Goal: Find specific fact: Find specific fact

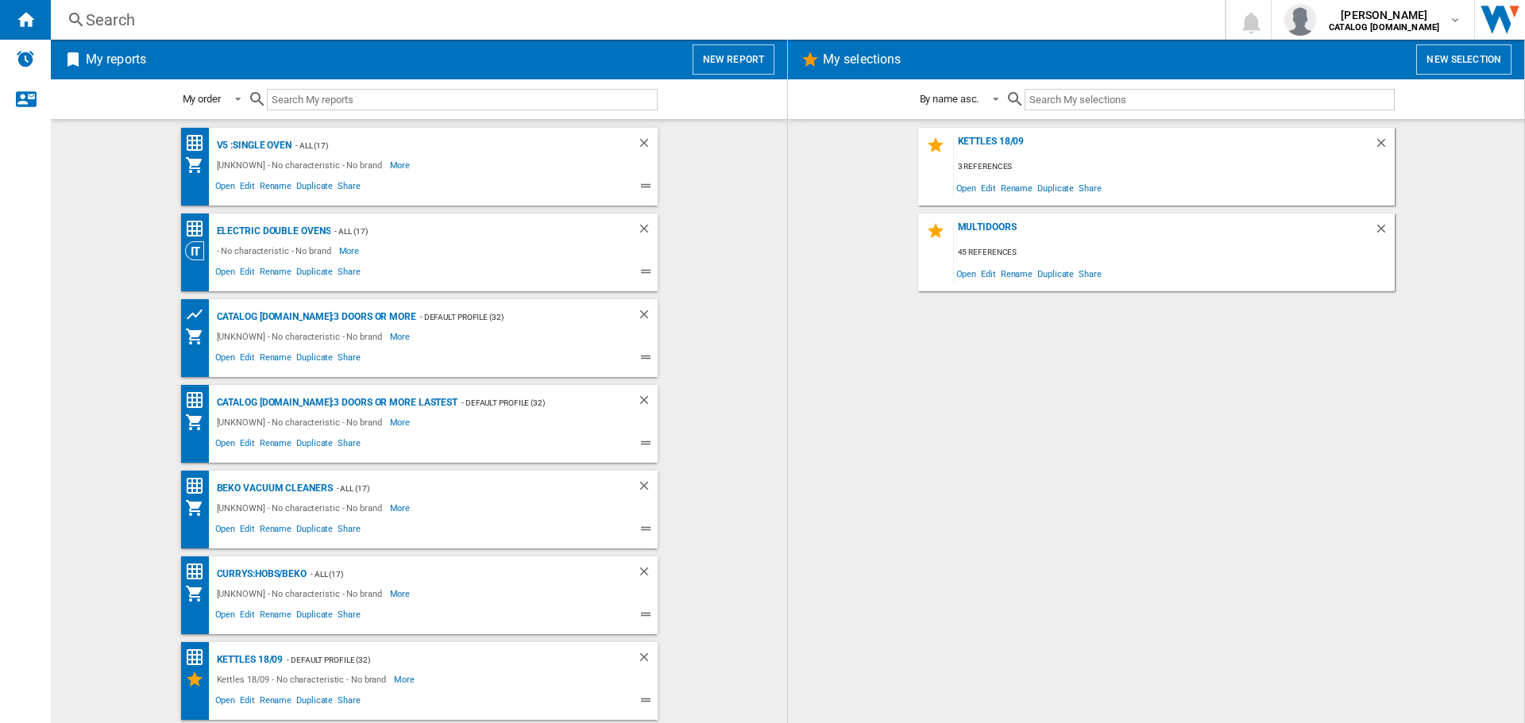
click at [298, 12] on div "Search" at bounding box center [634, 20] width 1097 height 22
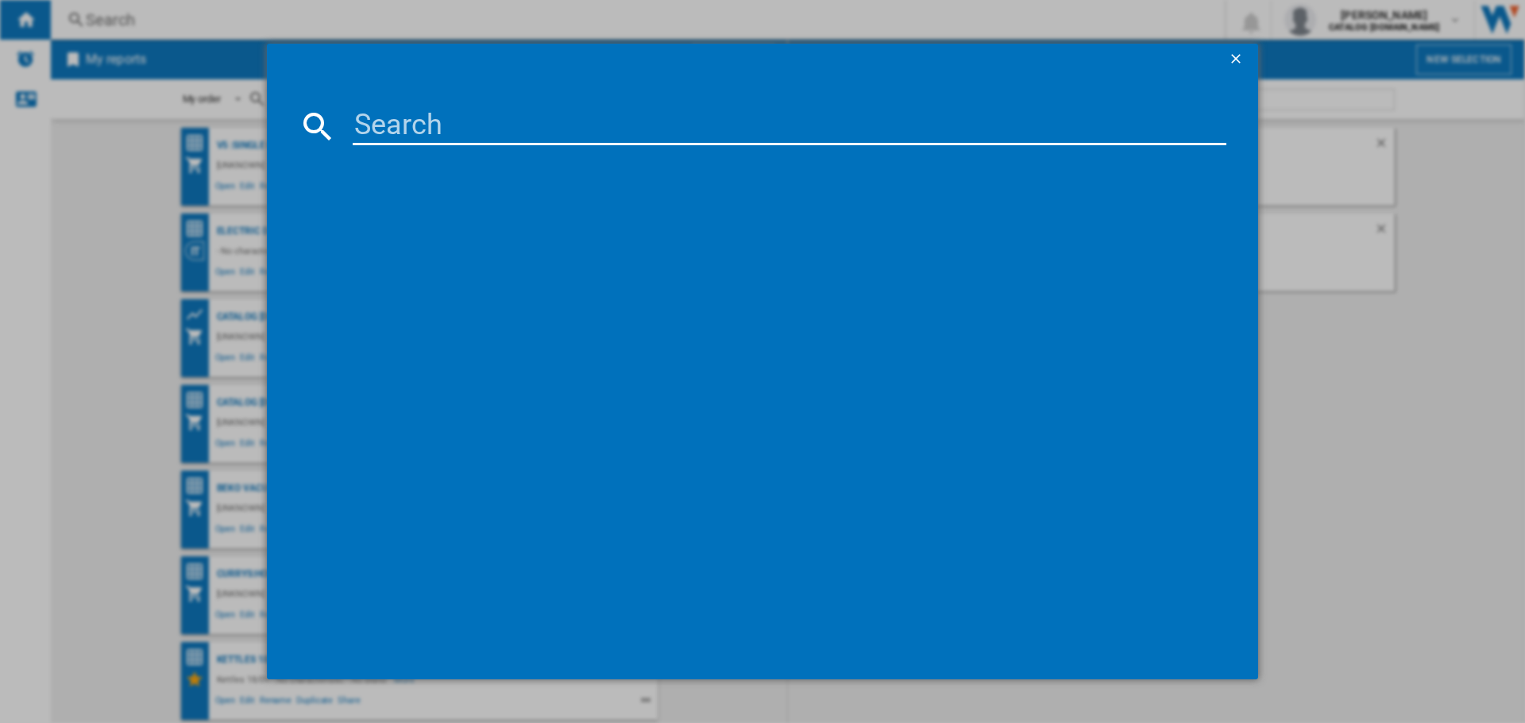
click at [297, 20] on div at bounding box center [762, 361] width 1525 height 723
click at [388, 110] on input at bounding box center [789, 126] width 873 height 38
paste input "NSWR 946 WK [GEOGRAPHIC_DATA]"
type input "NSWR 946 WK [GEOGRAPHIC_DATA]"
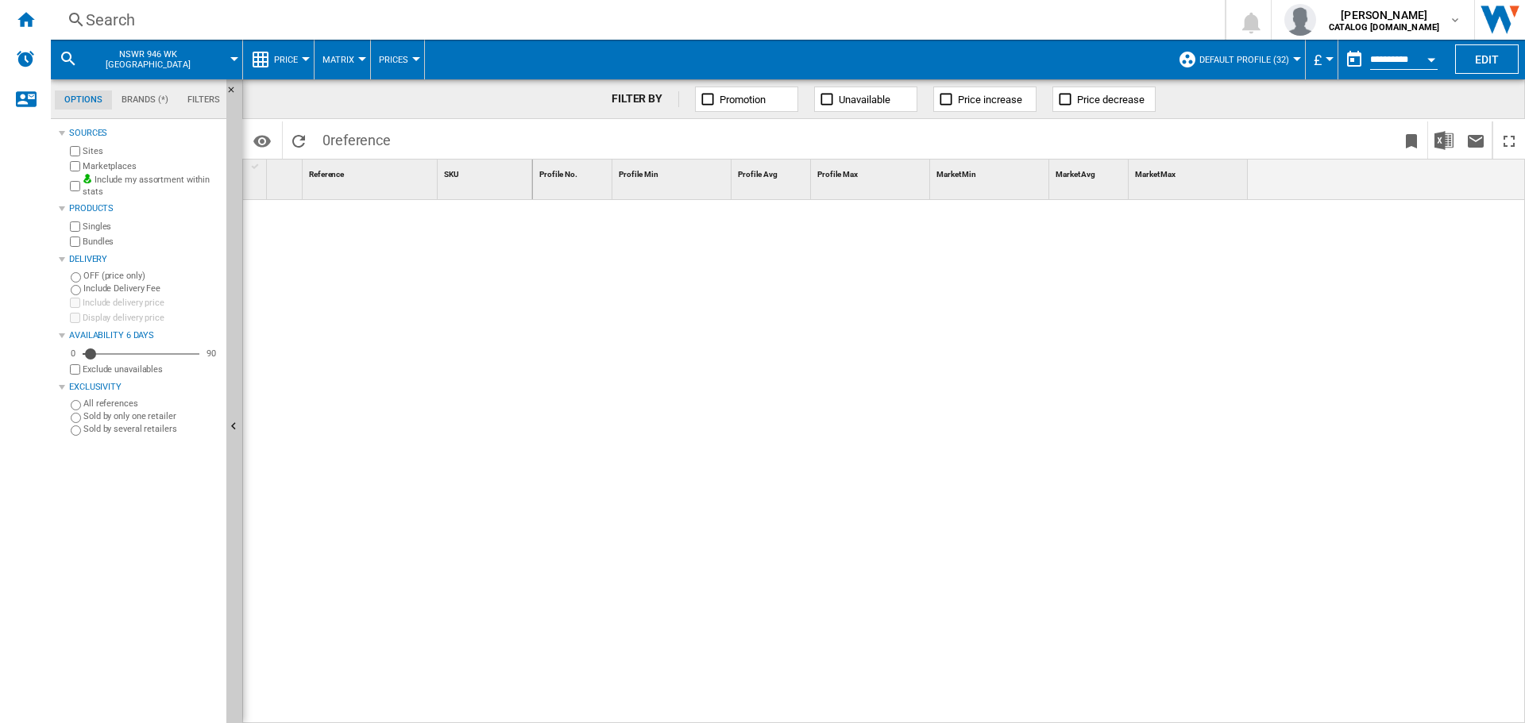
click at [307, 29] on div "Search" at bounding box center [634, 20] width 1097 height 22
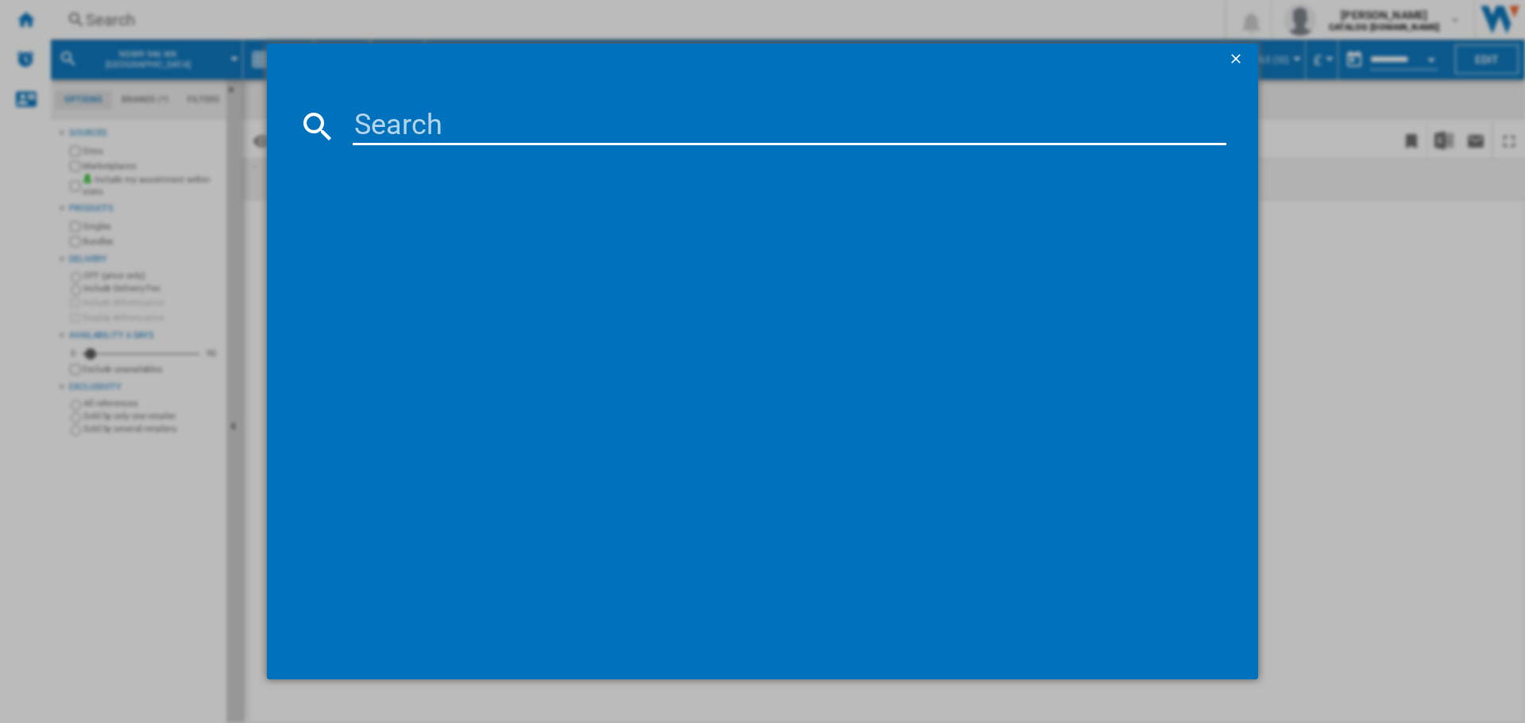
click at [372, 102] on md-dialog-content at bounding box center [762, 377] width 991 height 605
click at [378, 122] on input at bounding box center [789, 126] width 873 height 38
paste input "NSWR 946 WK [GEOGRAPHIC_DATA]"
click at [434, 120] on input "NSWR 946 WK [GEOGRAPHIC_DATA]" at bounding box center [789, 126] width 873 height 38
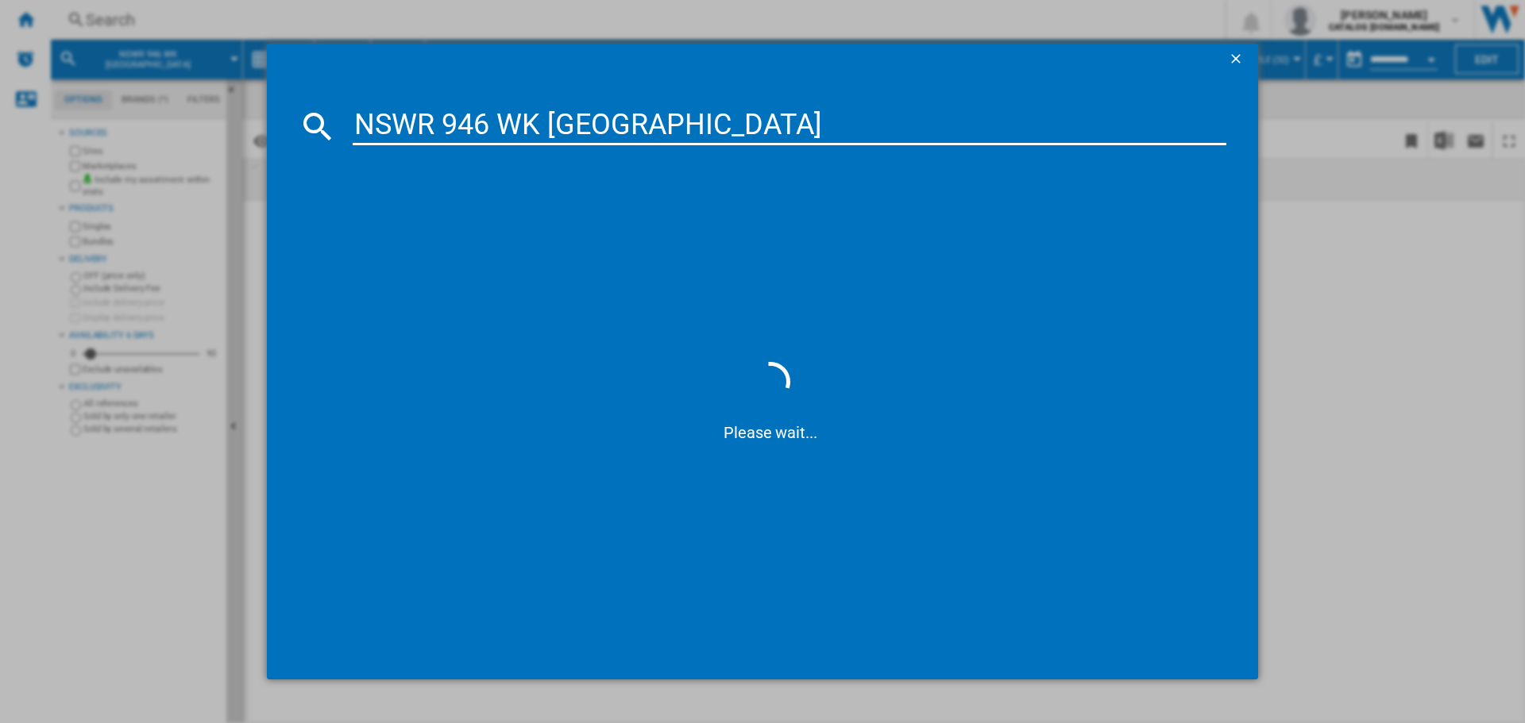
click at [448, 121] on input "NSWR 946 WK [GEOGRAPHIC_DATA]" at bounding box center [789, 126] width 873 height 38
type input "NSWR946WKUK"
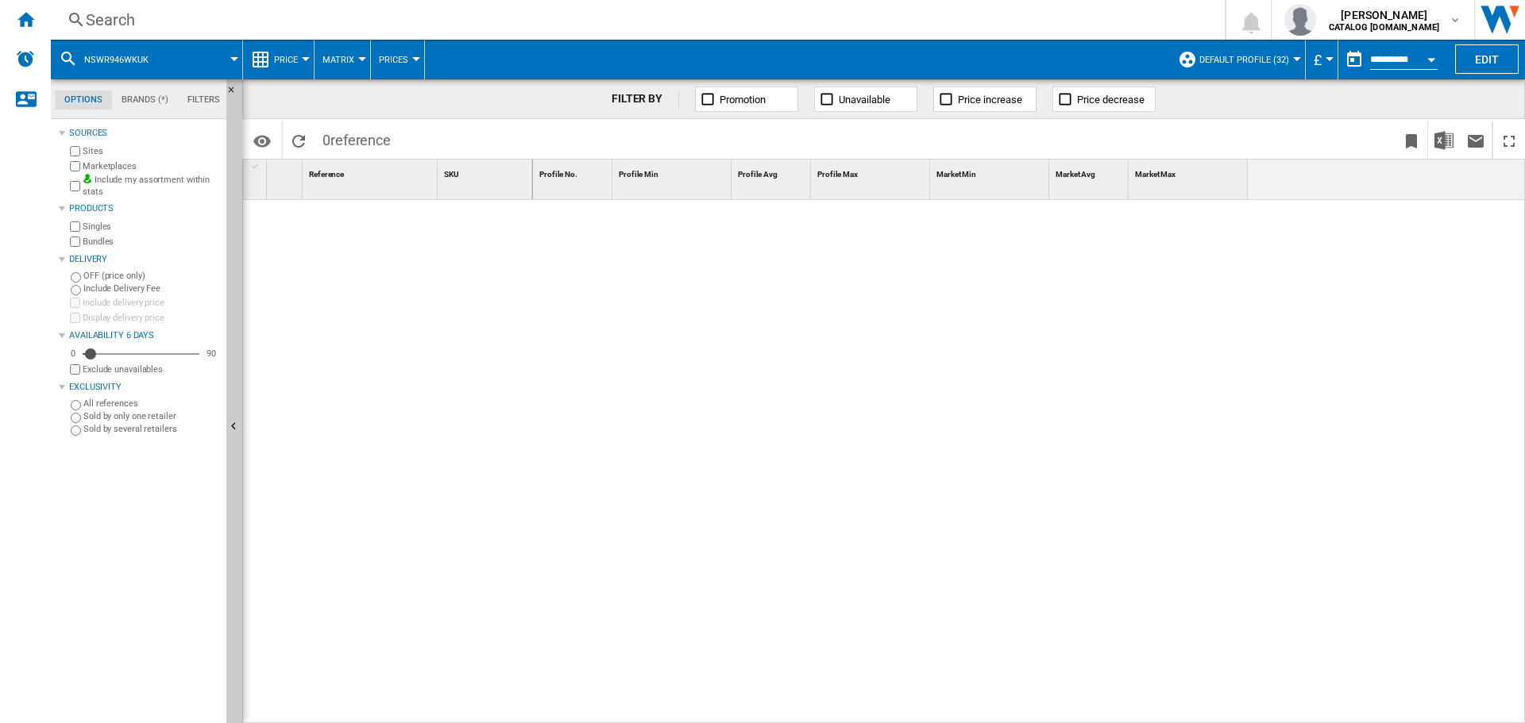
click at [368, 10] on div "Search" at bounding box center [634, 20] width 1097 height 22
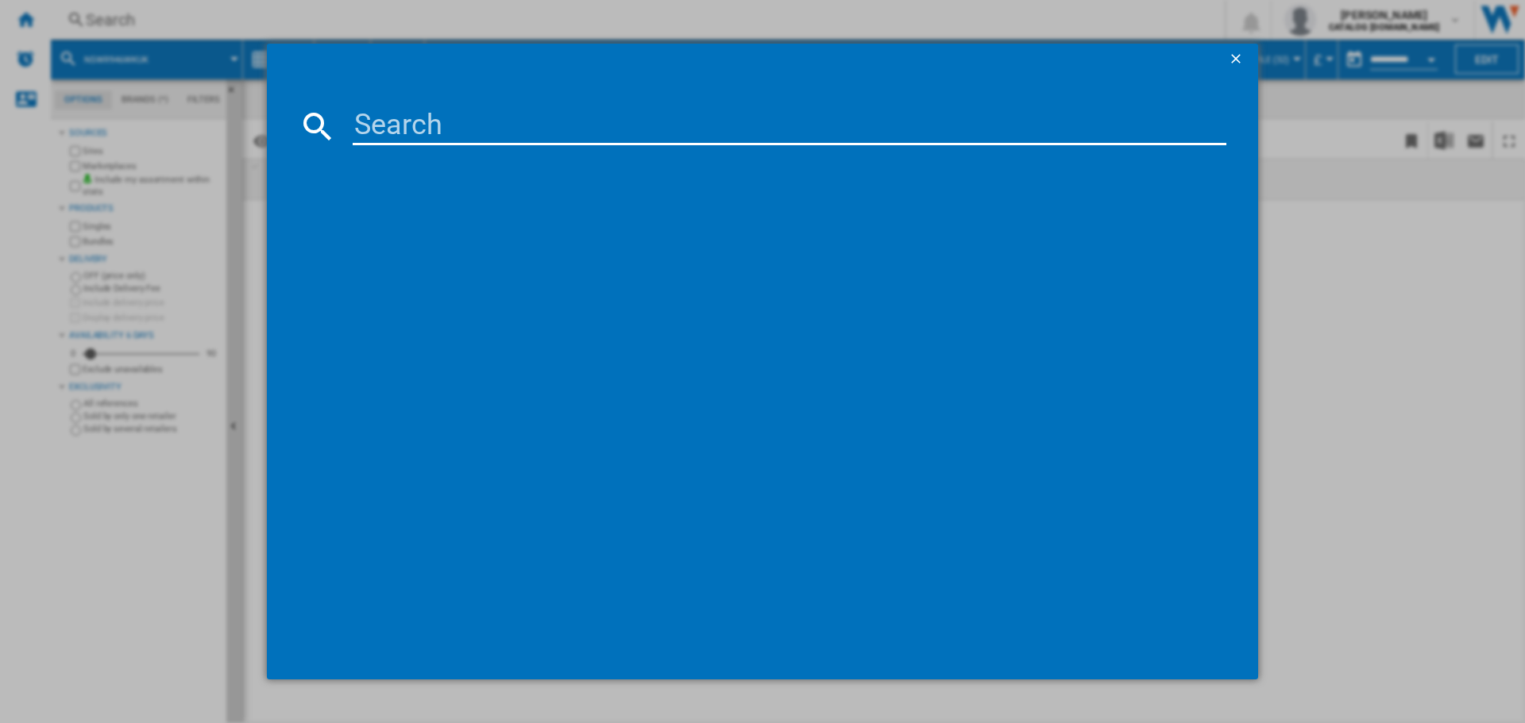
click at [407, 125] on input at bounding box center [789, 126] width 873 height 38
paste input "NSWR 946 WK [GEOGRAPHIC_DATA]"
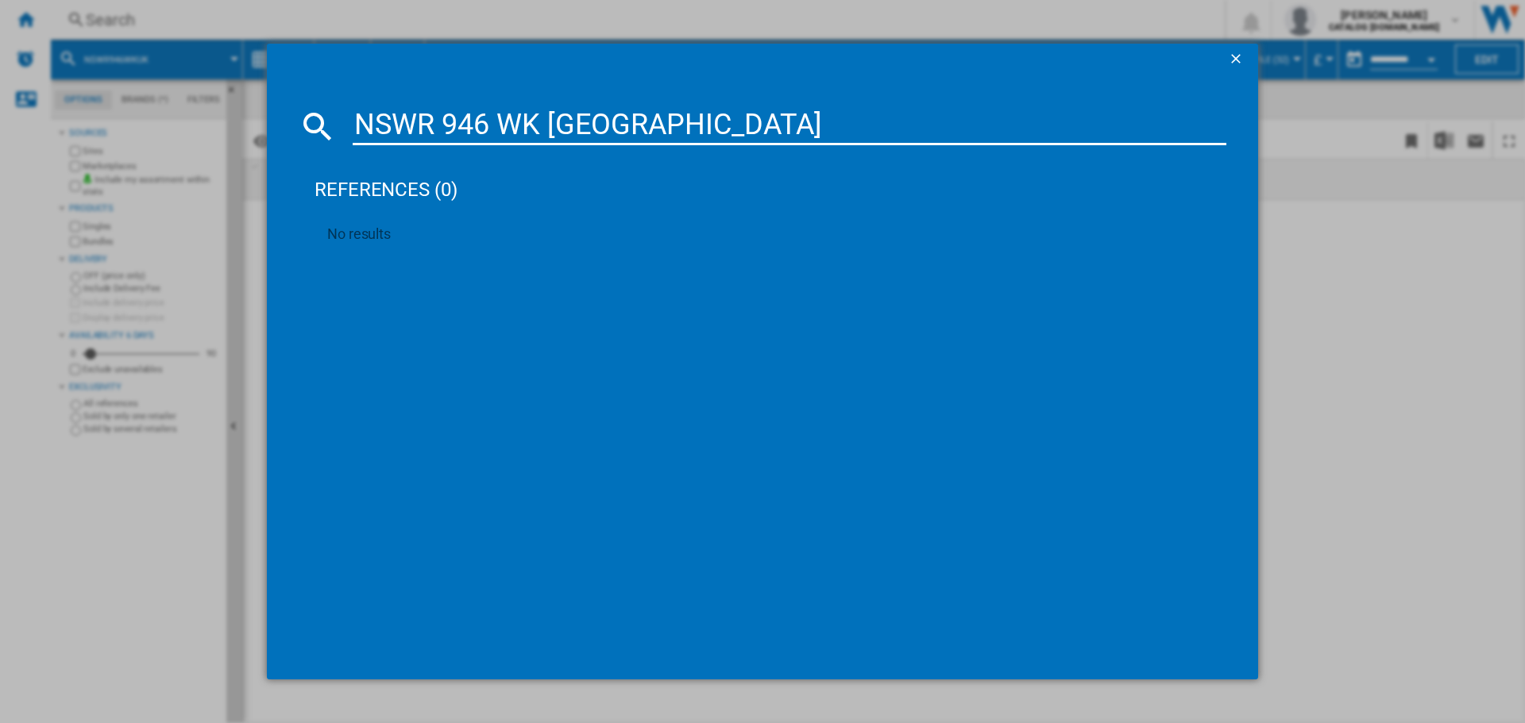
click at [668, 113] on input "NSWR 946 WK [GEOGRAPHIC_DATA]" at bounding box center [789, 126] width 873 height 38
click at [617, 111] on input "NSWR 946 WK [GEOGRAPHIC_DATA]" at bounding box center [789, 126] width 873 height 38
type input "NSWR 946 WK"
click at [485, 229] on div "HOTPOINT NSWR946WK WHITE" at bounding box center [774, 229] width 858 height 16
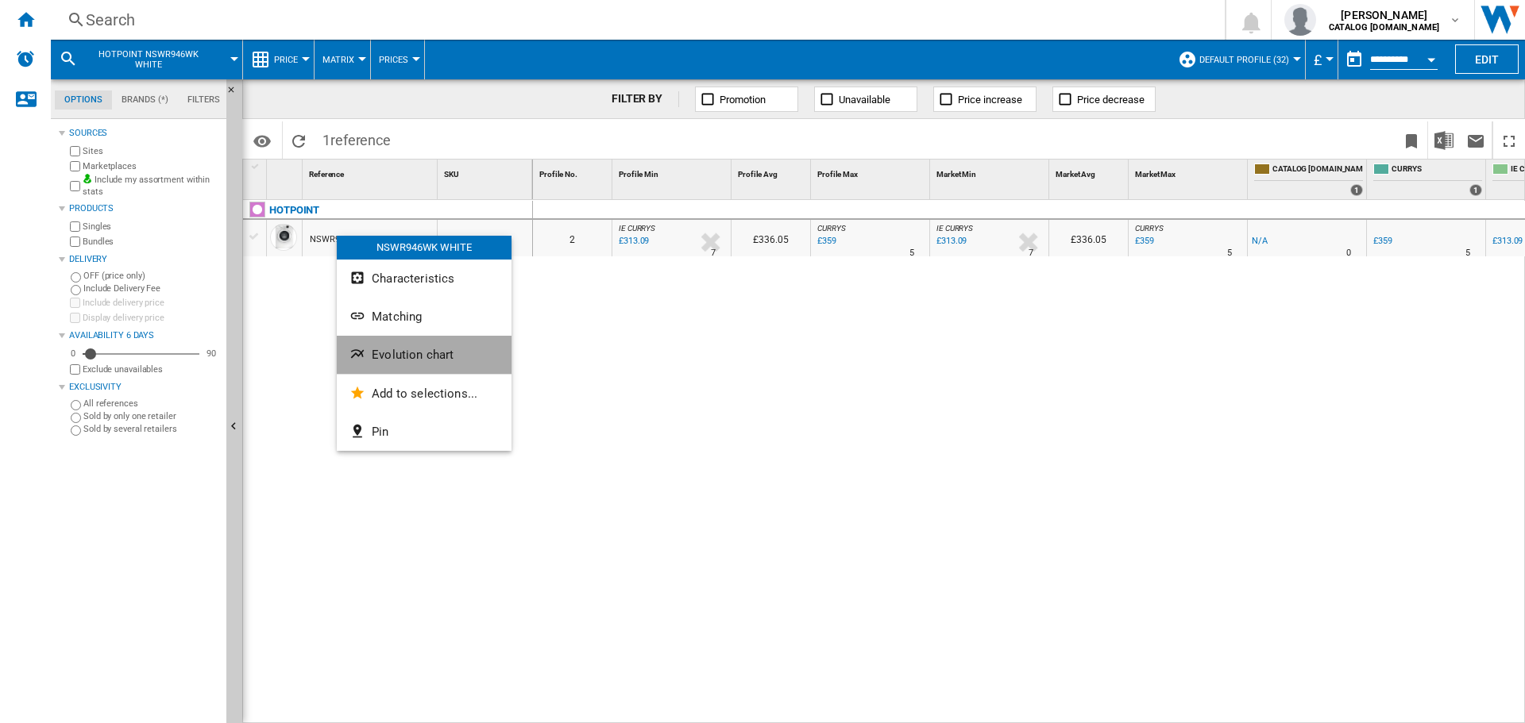
click at [394, 357] on span "Evolution chart" at bounding box center [413, 355] width 82 height 14
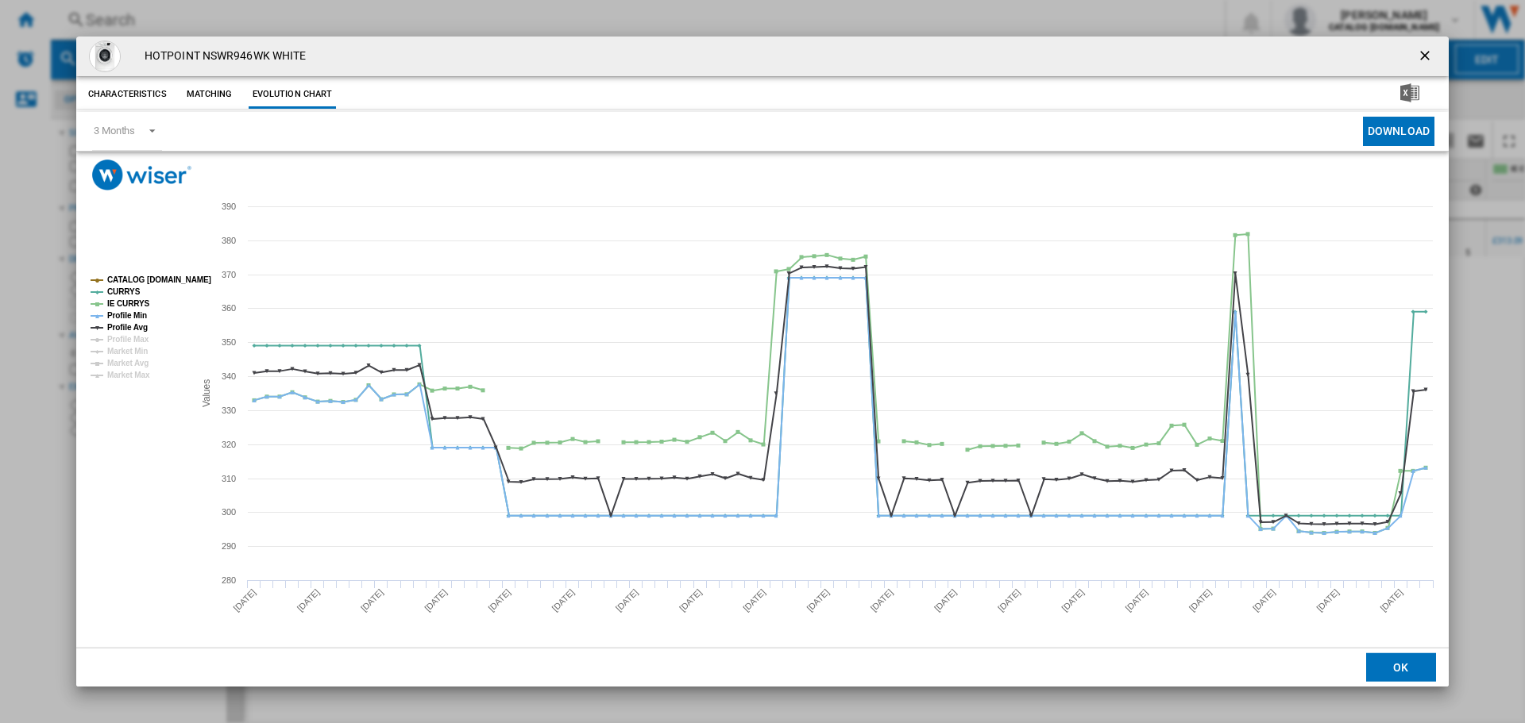
click at [143, 276] on tspan "CATALOG [DOMAIN_NAME]" at bounding box center [159, 280] width 104 height 9
click at [136, 303] on tspan "IE CURRYS" at bounding box center [128, 303] width 43 height 9
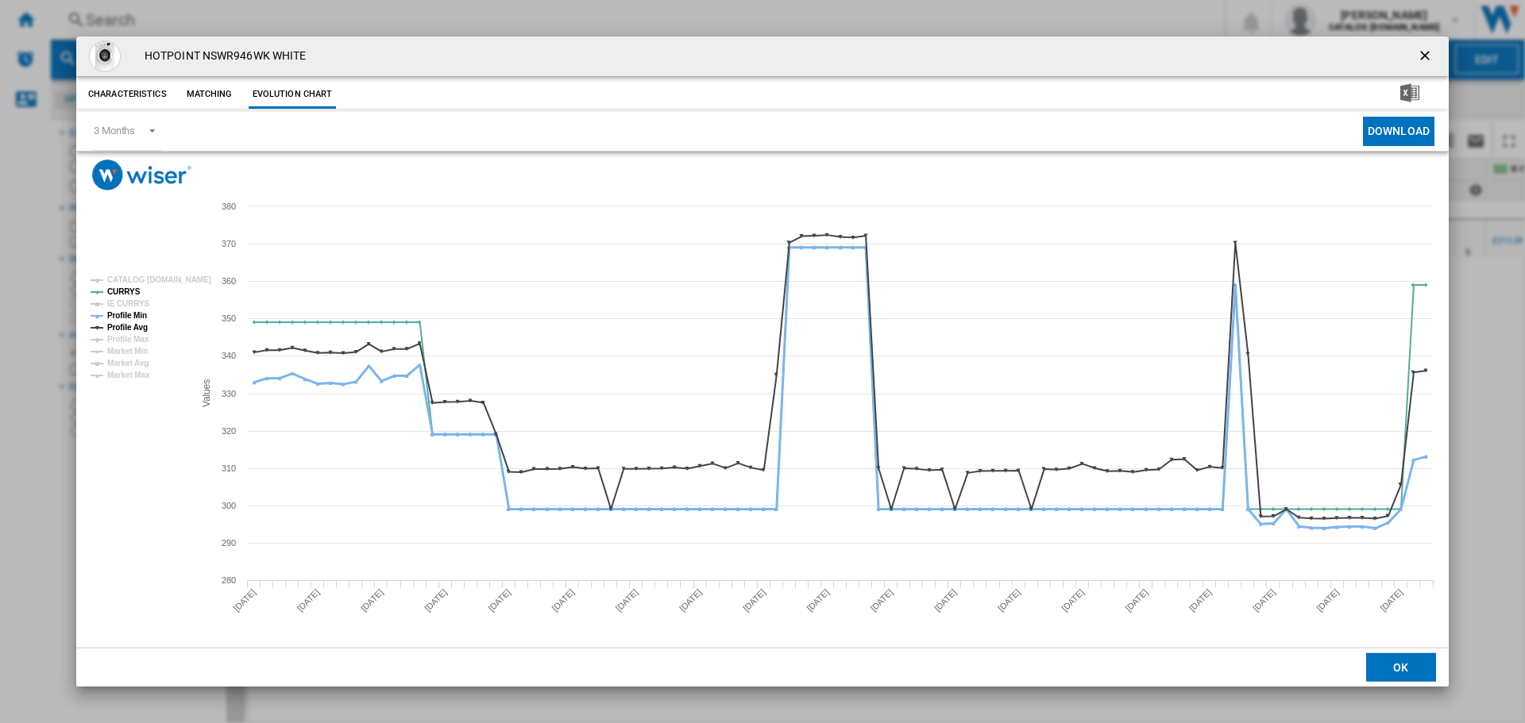
click at [141, 313] on tspan "Profile Min" at bounding box center [127, 315] width 40 height 9
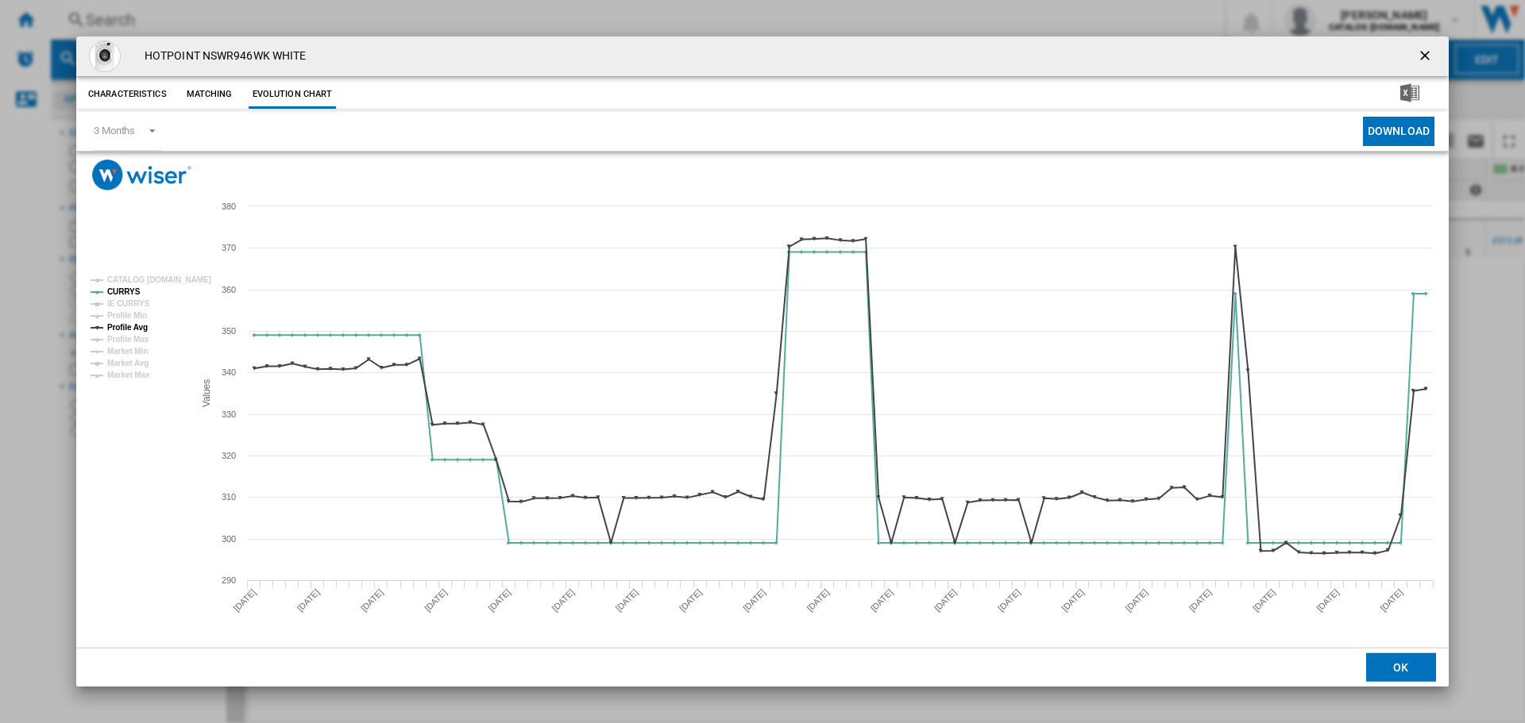
click at [140, 323] on tspan "Profile Avg" at bounding box center [127, 327] width 40 height 9
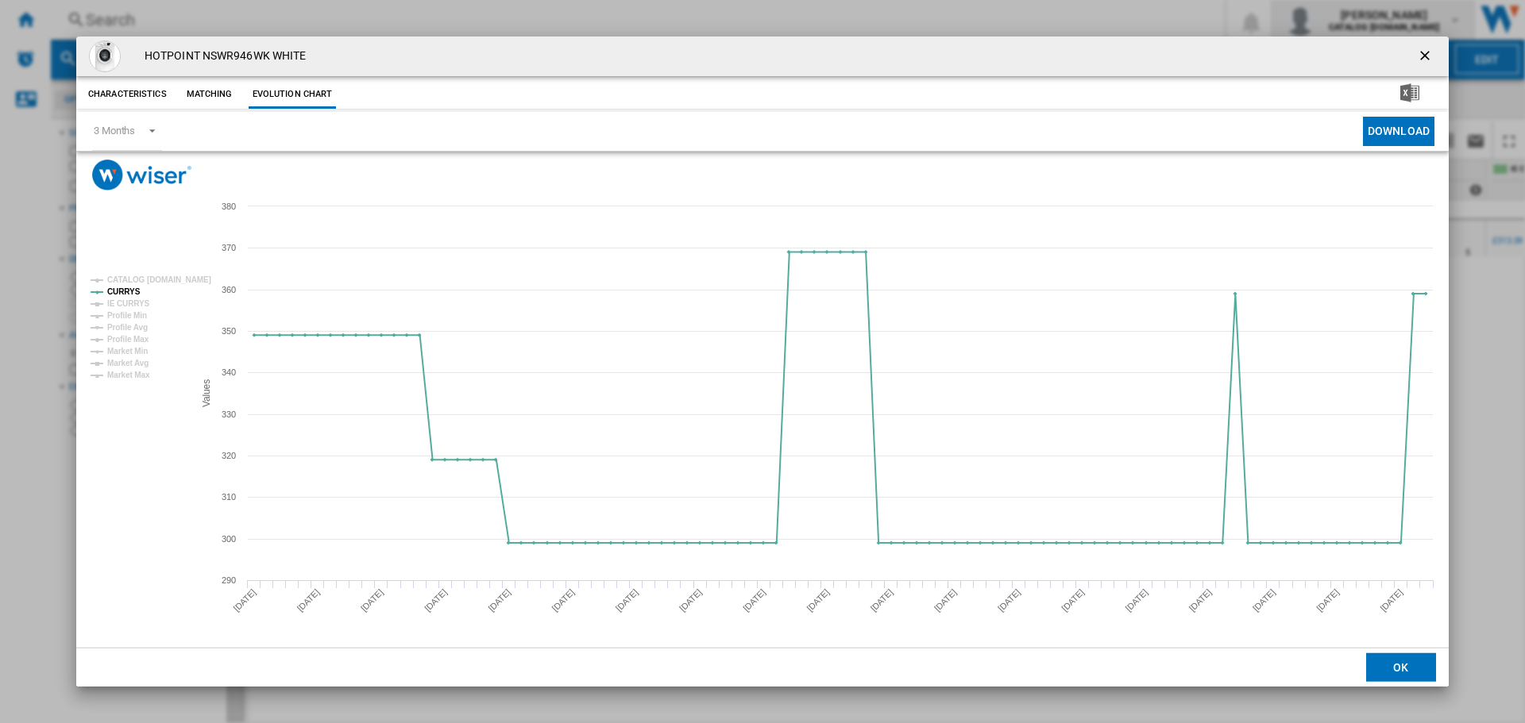
drag, startPoint x: 1424, startPoint y: 56, endPoint x: 1425, endPoint y: 4, distance: 51.6
click at [1425, 55] on ng-md-icon "getI18NText('BUTTONS.CLOSE_DIALOG')" at bounding box center [1426, 57] width 19 height 19
